Goal: Task Accomplishment & Management: Manage account settings

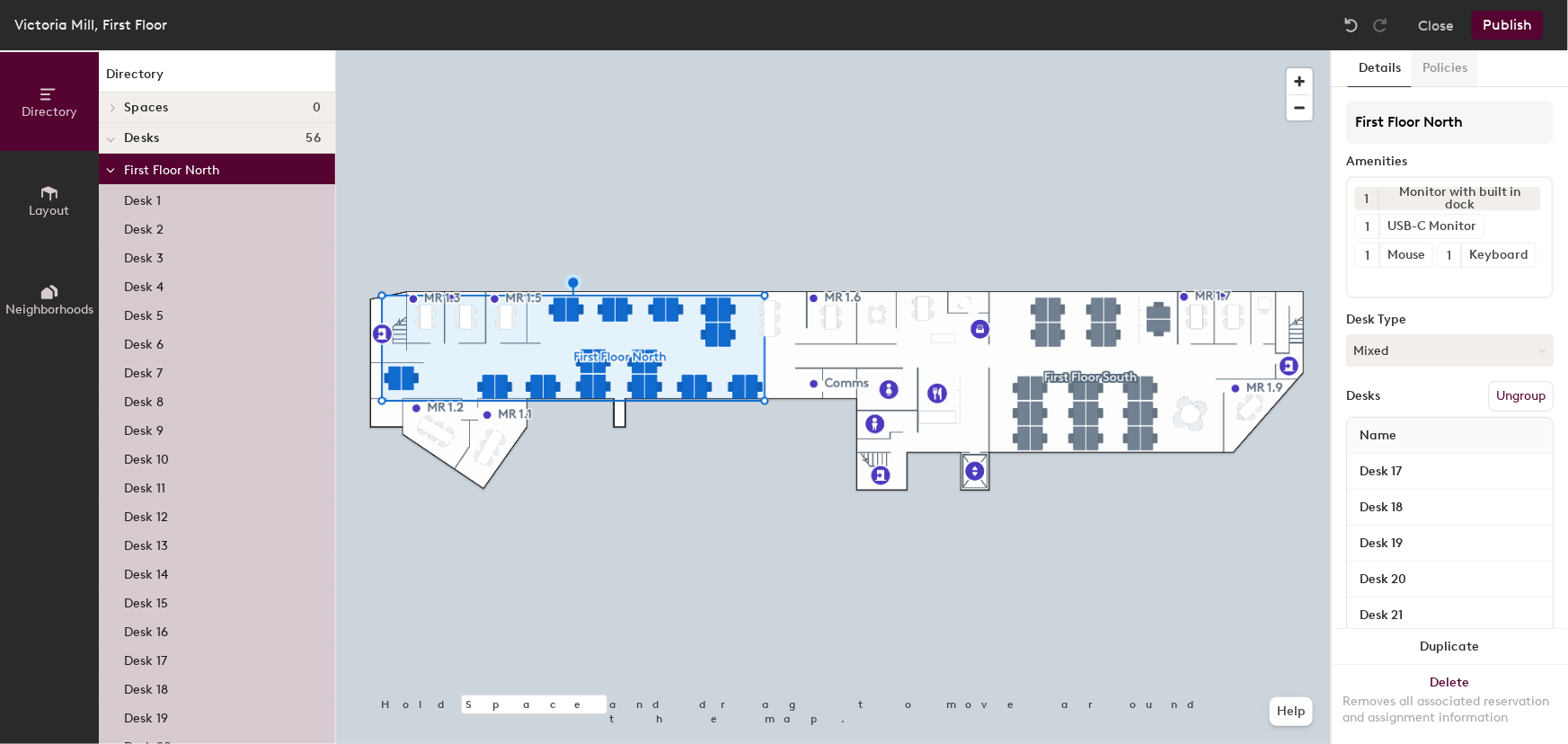
click at [1442, 74] on button "Policies" at bounding box center [1446, 69] width 67 height 37
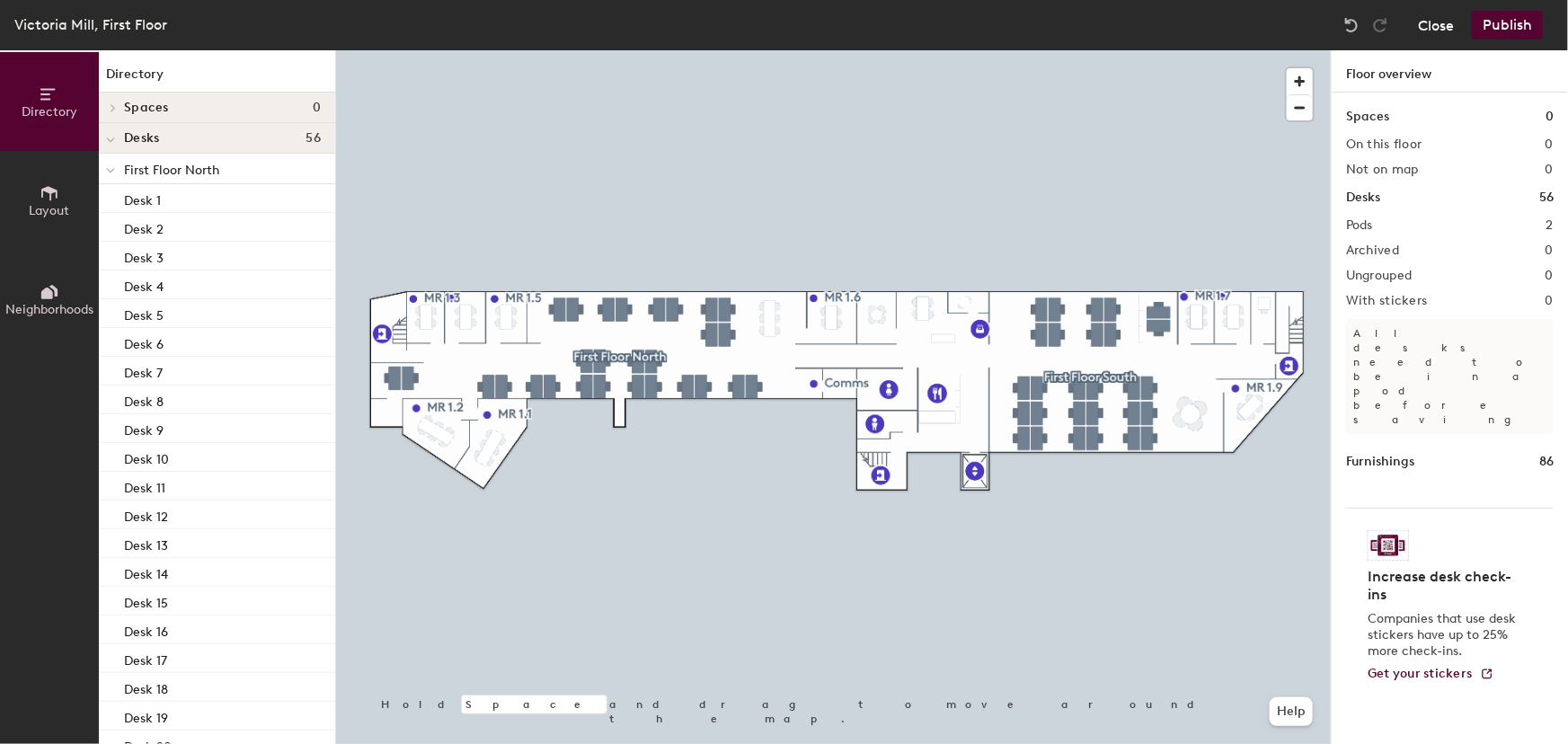
click at [1436, 22] on button "Close" at bounding box center [1436, 25] width 36 height 29
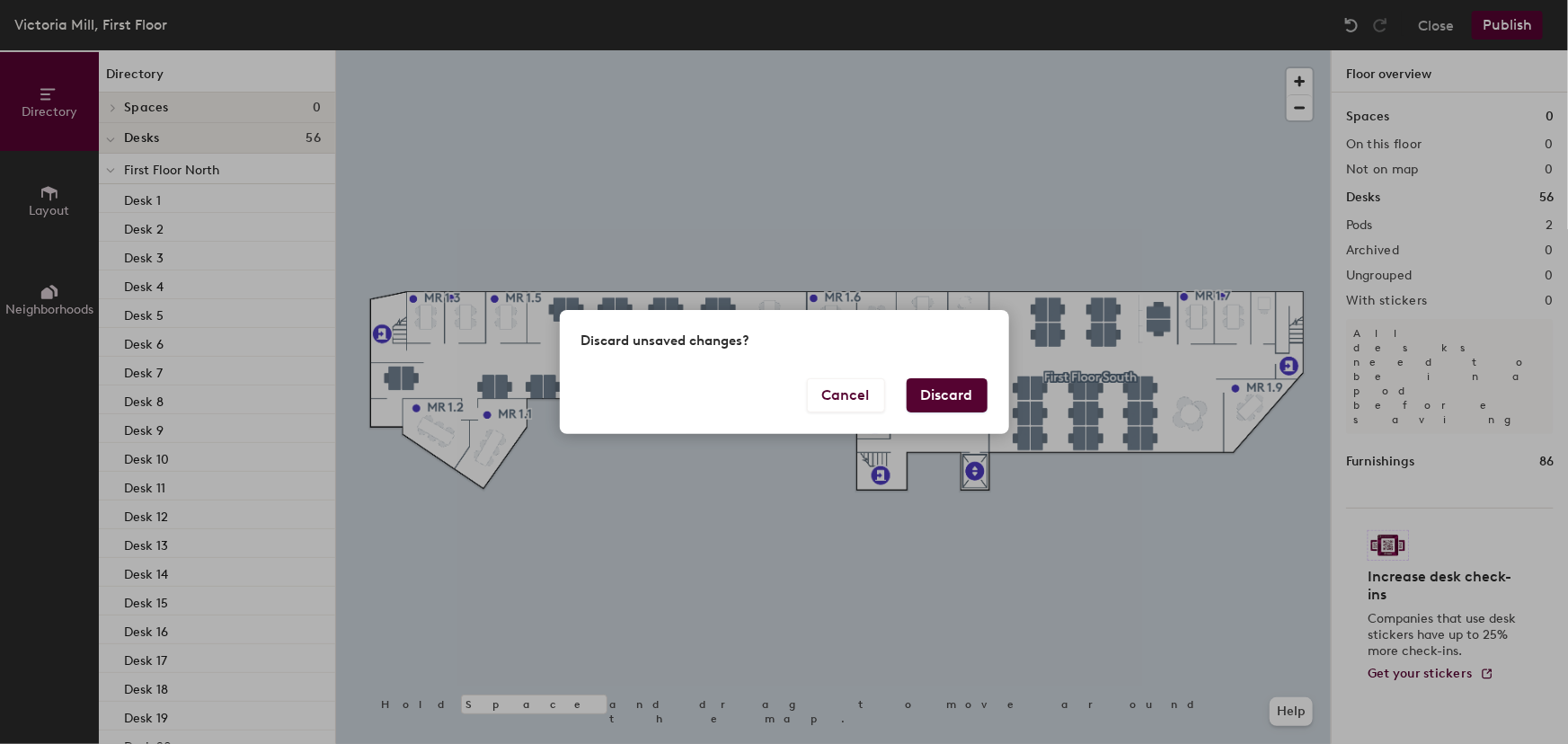
click at [964, 402] on button "Discard" at bounding box center [947, 395] width 81 height 34
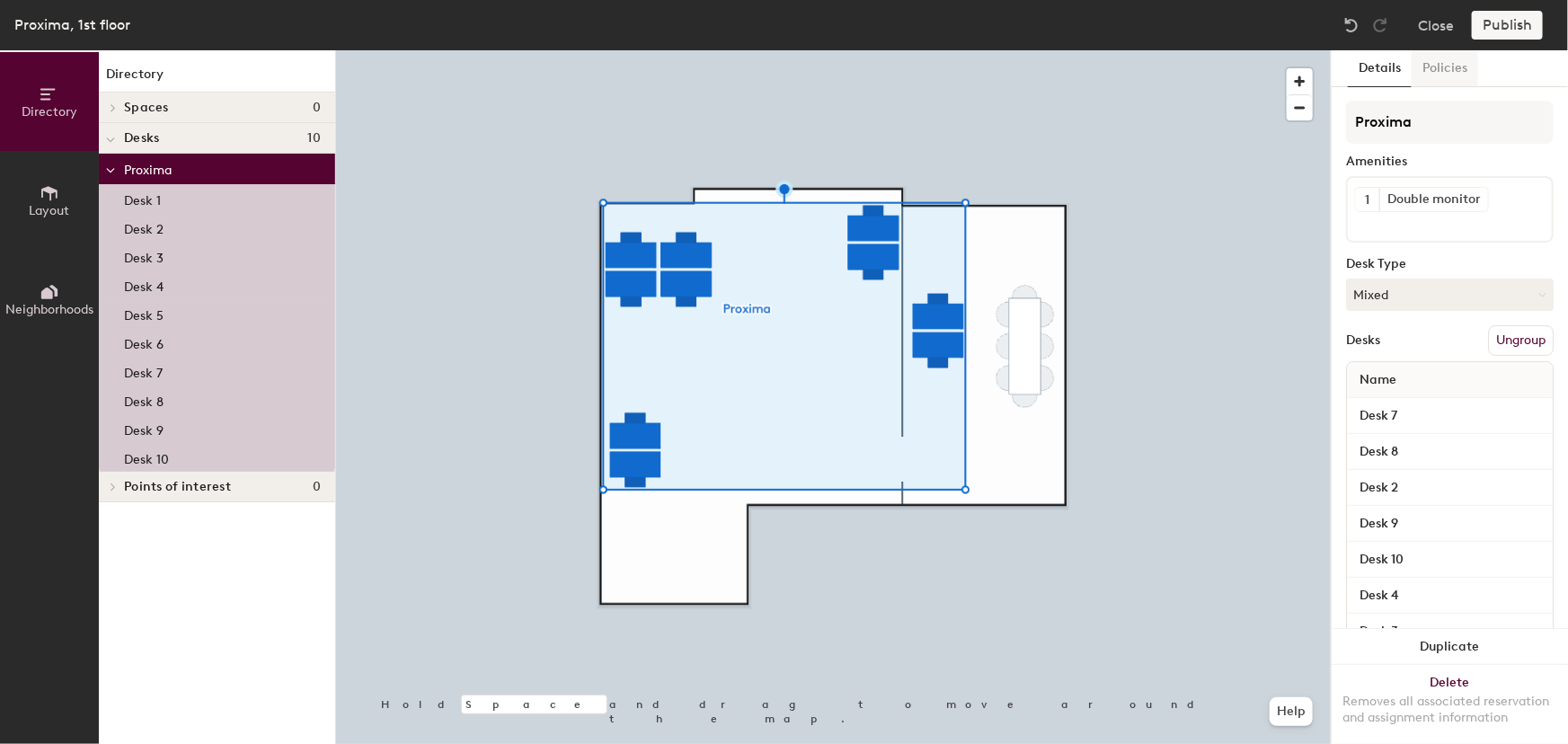
click at [1449, 72] on button "Policies" at bounding box center [1446, 69] width 67 height 37
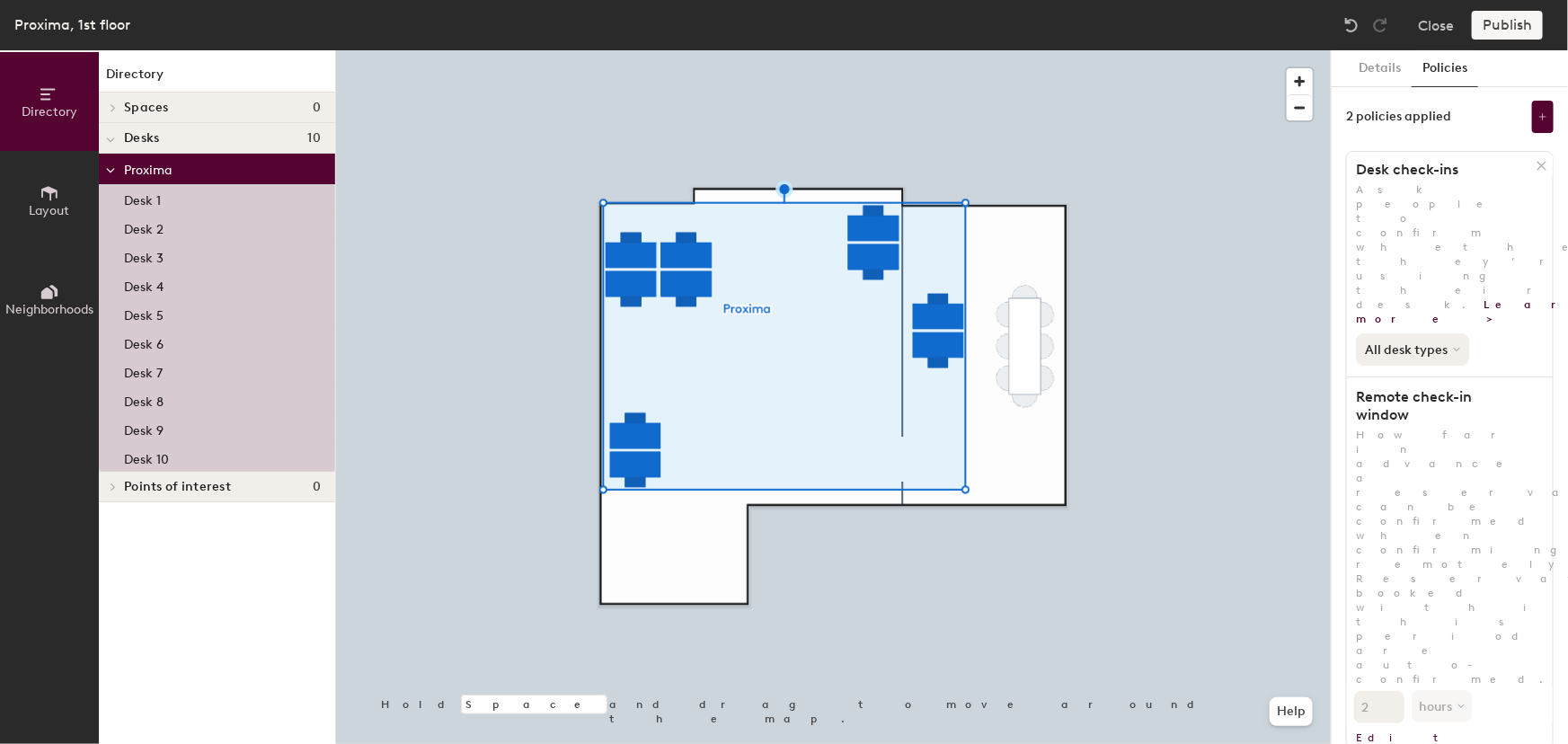
click at [1443, 334] on button "All desk types" at bounding box center [1412, 350] width 113 height 33
click at [1410, 115] on div "2 policies applied" at bounding box center [1399, 117] width 105 height 14
click at [1538, 114] on icon at bounding box center [1542, 116] width 9 height 9
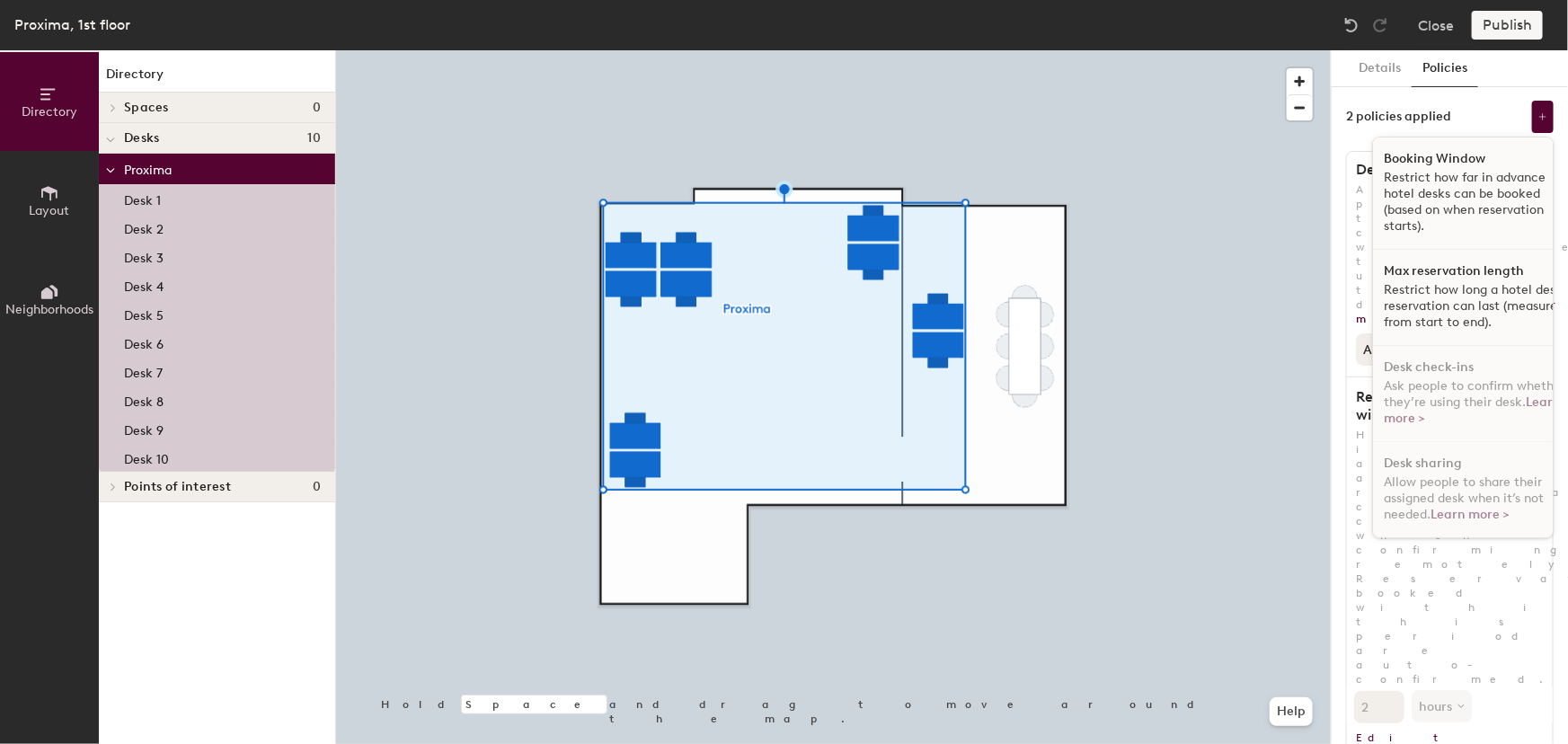
scroll to position [9, 0]
click at [1538, 120] on icon at bounding box center [1542, 116] width 9 height 9
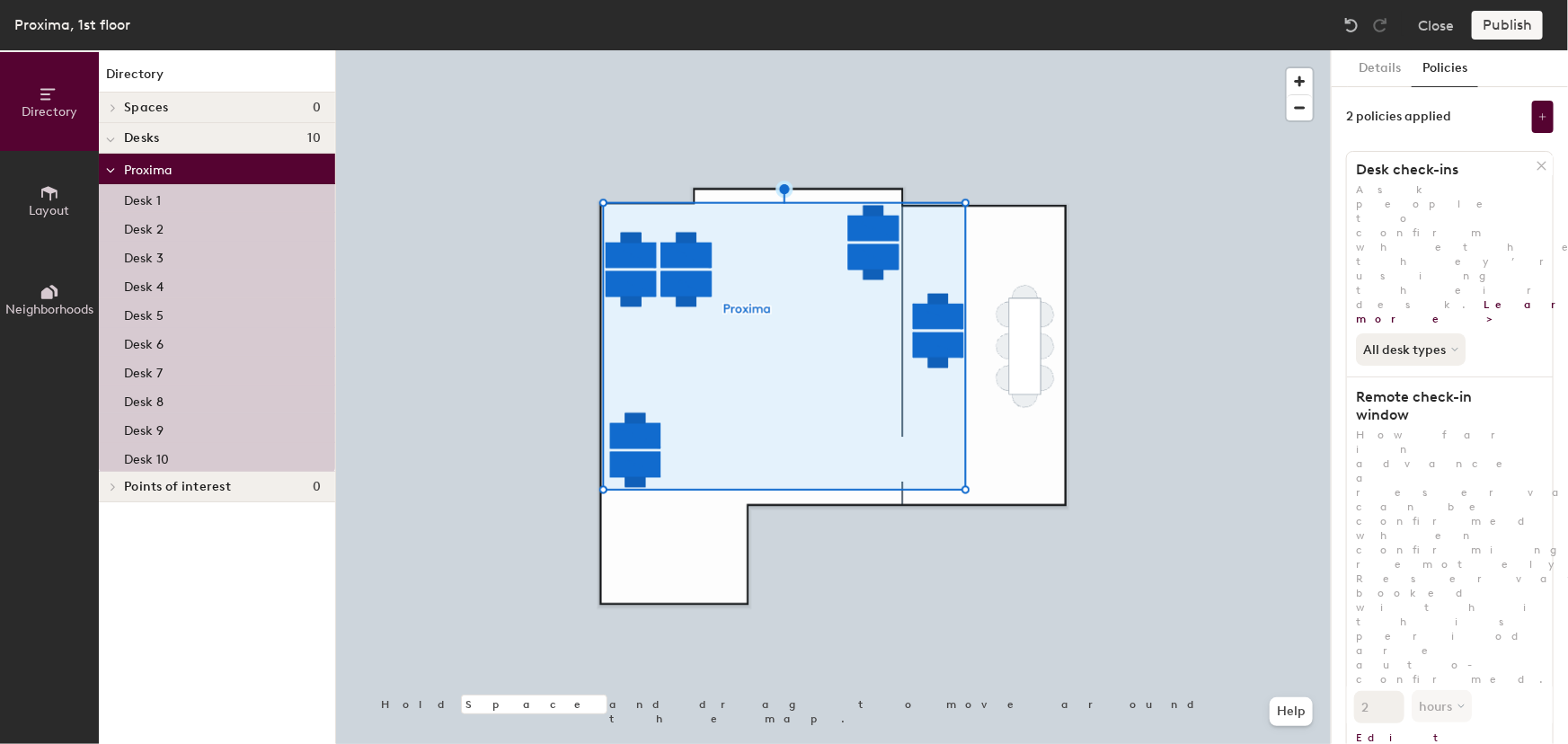
click at [1486, 114] on div "2 policies applied" at bounding box center [1449, 117] width 208 height 33
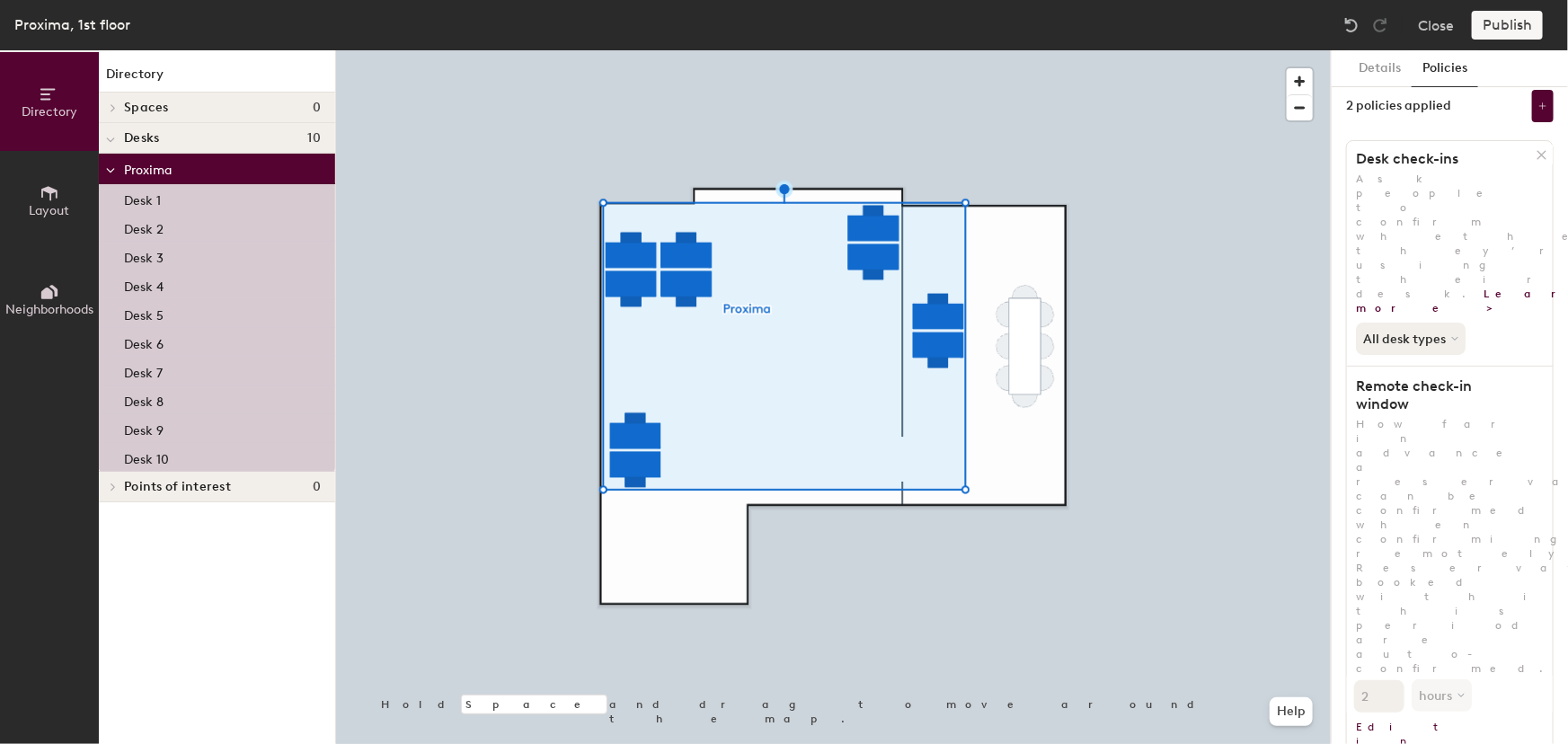
scroll to position [0, 0]
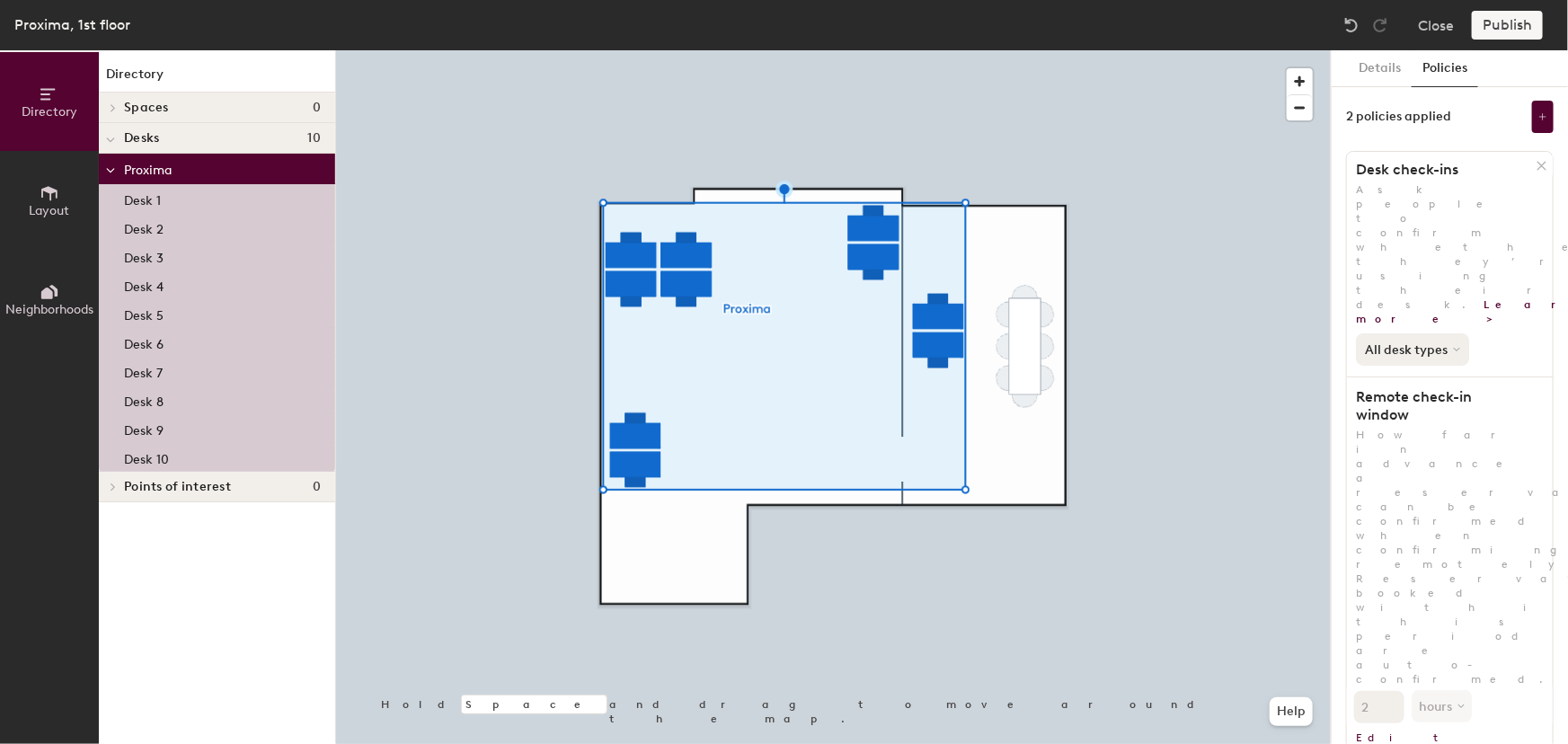
click at [1447, 334] on button "All desk types" at bounding box center [1412, 350] width 113 height 33
click at [1414, 378] on div "All desk types" at bounding box center [1412, 388] width 111 height 22
click at [1495, 326] on div "All desk types" at bounding box center [1449, 345] width 206 height 39
click at [1501, 27] on div "Publish" at bounding box center [1513, 25] width 81 height 29
click at [1508, 20] on div "Publish" at bounding box center [1513, 25] width 81 height 29
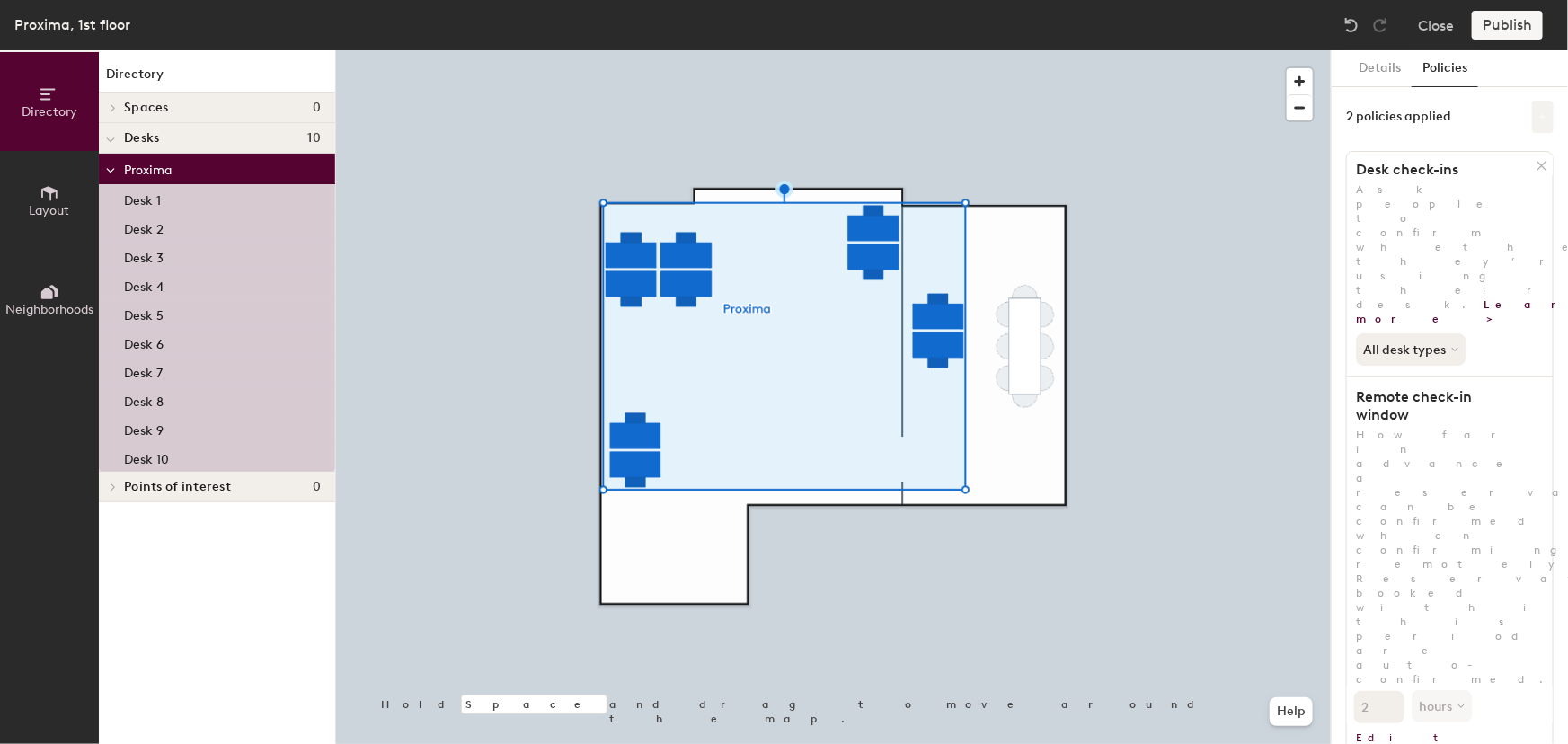
click at [1533, 109] on button at bounding box center [1543, 117] width 22 height 33
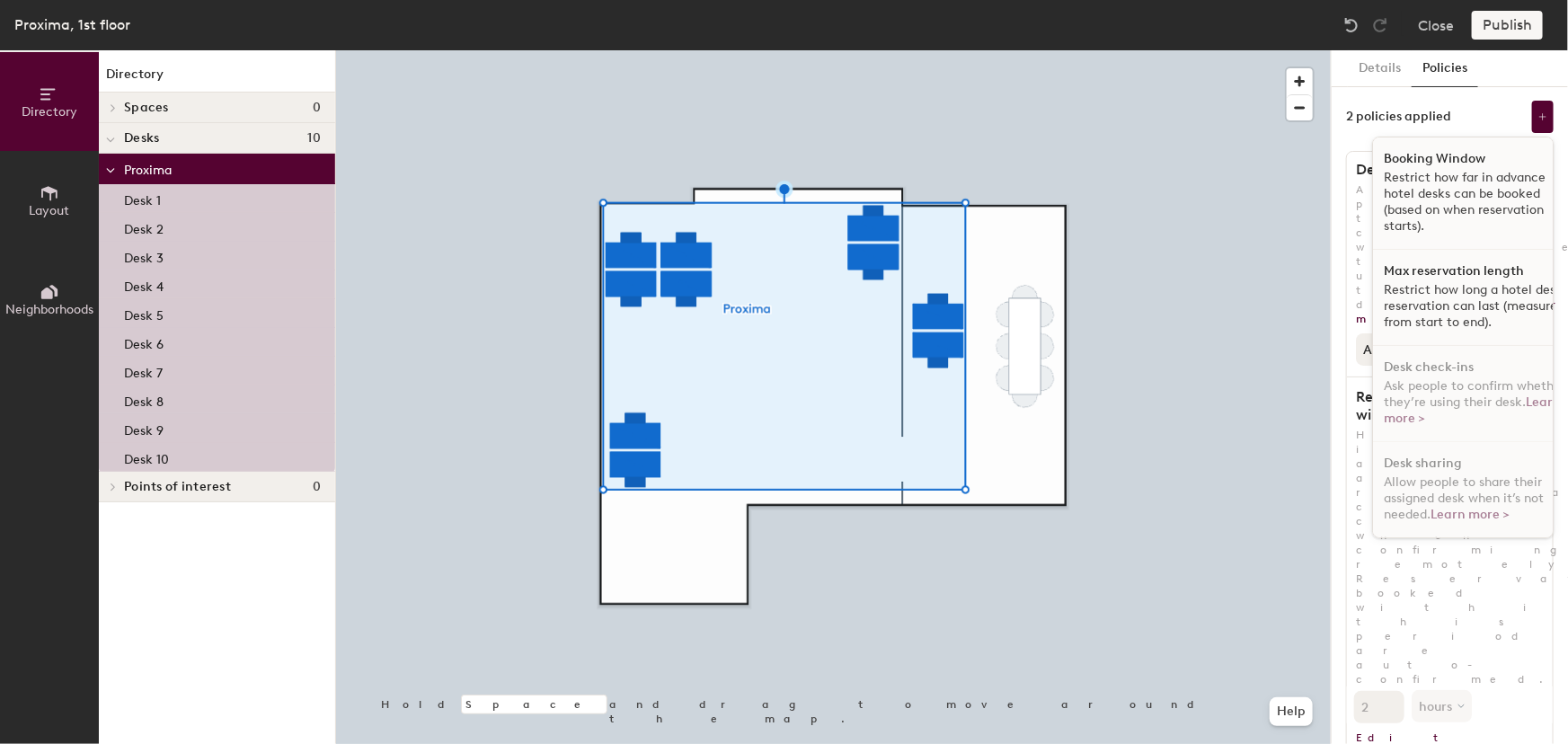
scroll to position [9, 0]
click at [1443, 378] on span "Ask people to confirm whether they’re using their desk. Learn more >" at bounding box center [1475, 402] width 182 height 48
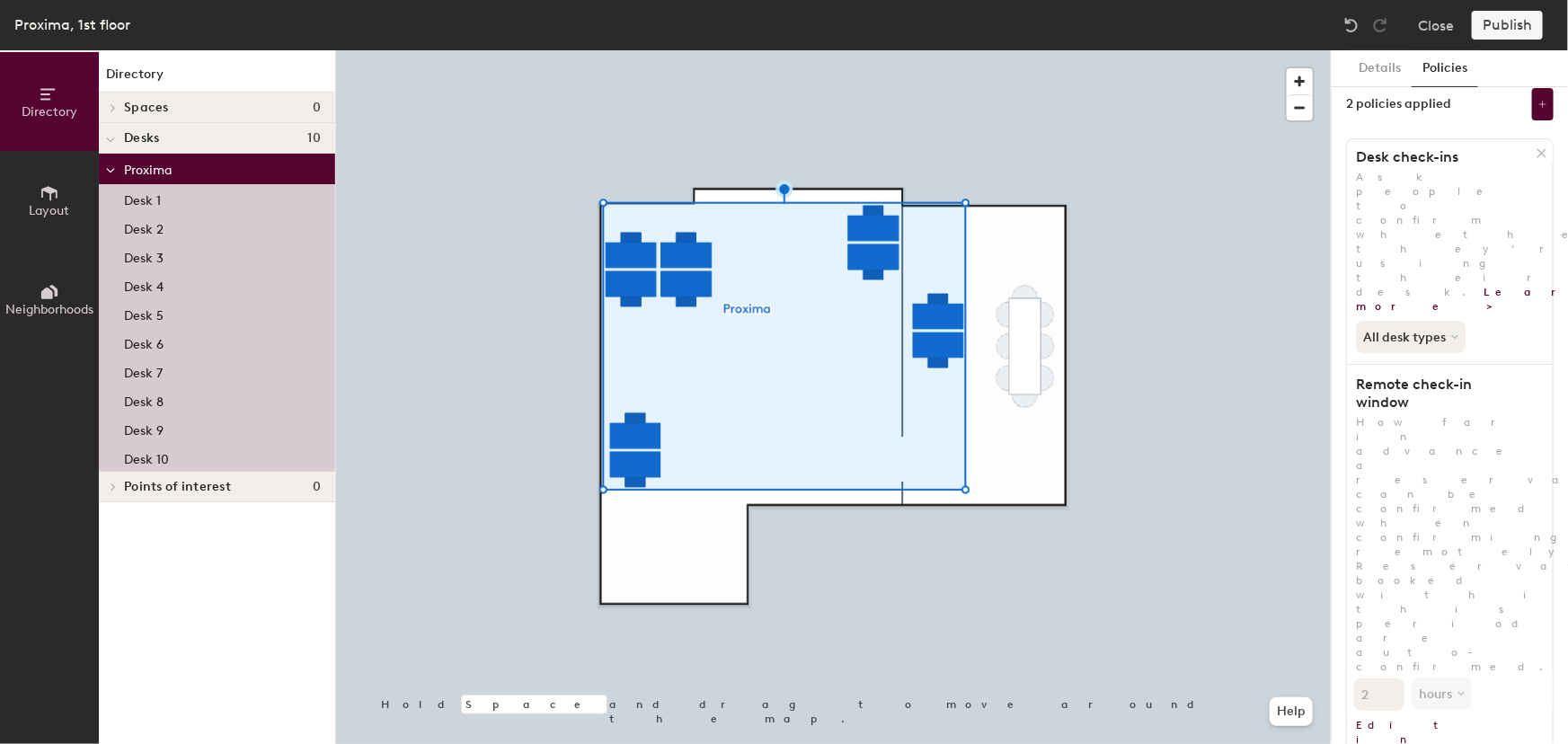
scroll to position [0, 0]
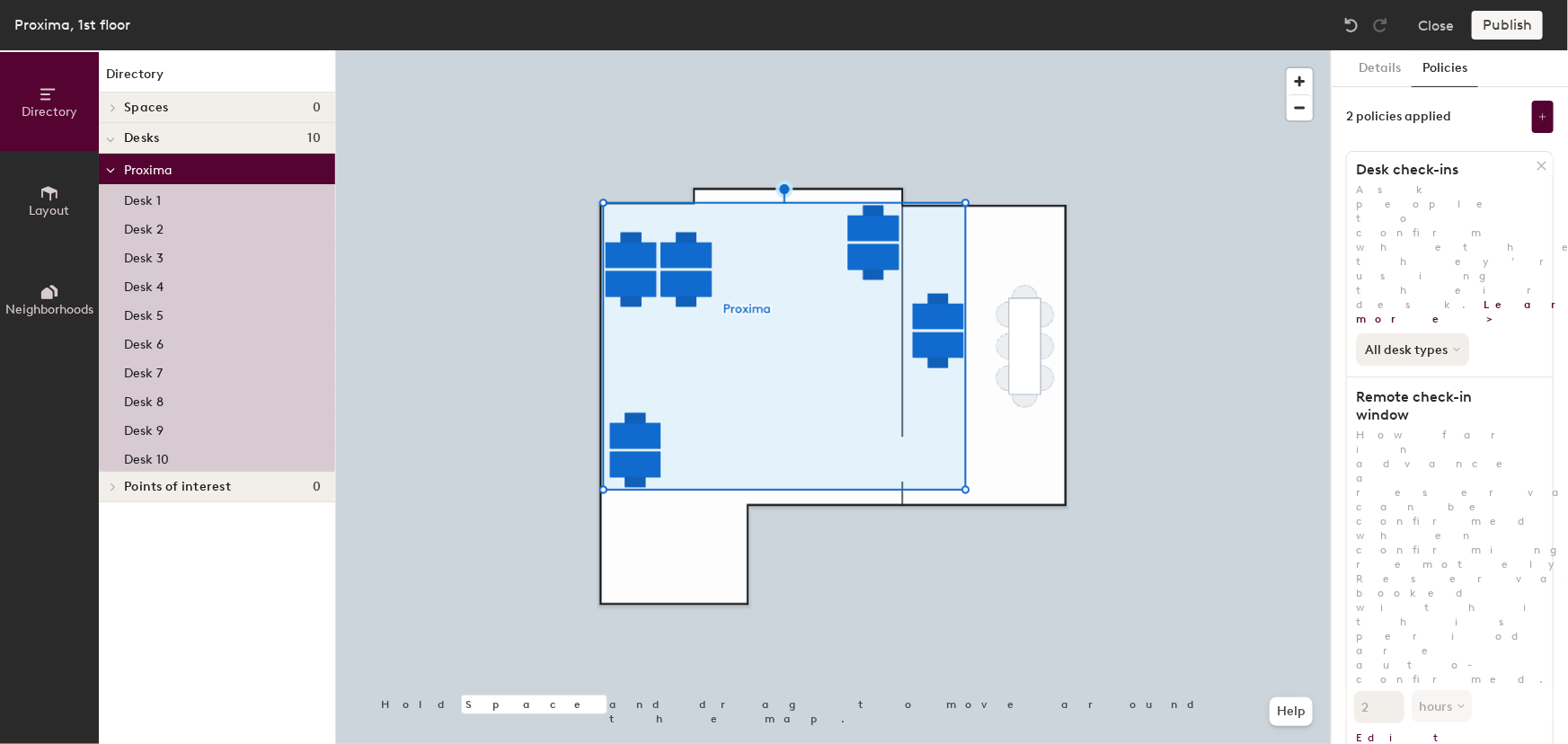
click at [1447, 334] on button "All desk types" at bounding box center [1412, 350] width 113 height 33
click at [1404, 399] on div "Hot/hotel only" at bounding box center [1412, 409] width 111 height 22
click at [1439, 334] on button "Hot/hotel only" at bounding box center [1415, 350] width 120 height 33
click at [1395, 378] on div "All desk types" at bounding box center [1412, 388] width 111 height 22
click at [1505, 14] on div "Publish" at bounding box center [1513, 25] width 81 height 29
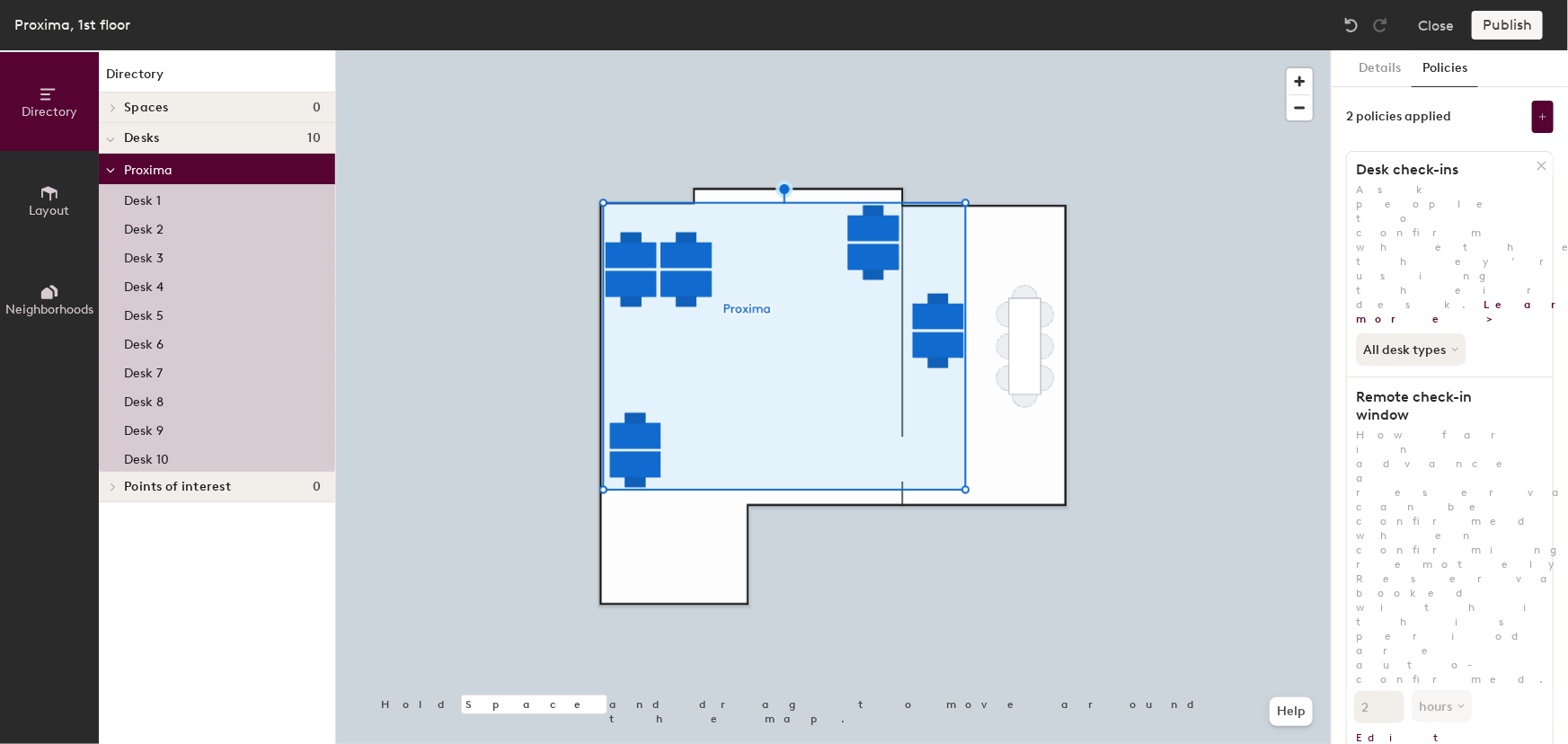
click at [1495, 28] on div "Publish" at bounding box center [1513, 25] width 81 height 29
click at [1430, 29] on button "Close" at bounding box center [1436, 25] width 36 height 29
